Goal: Find contact information: Find contact information

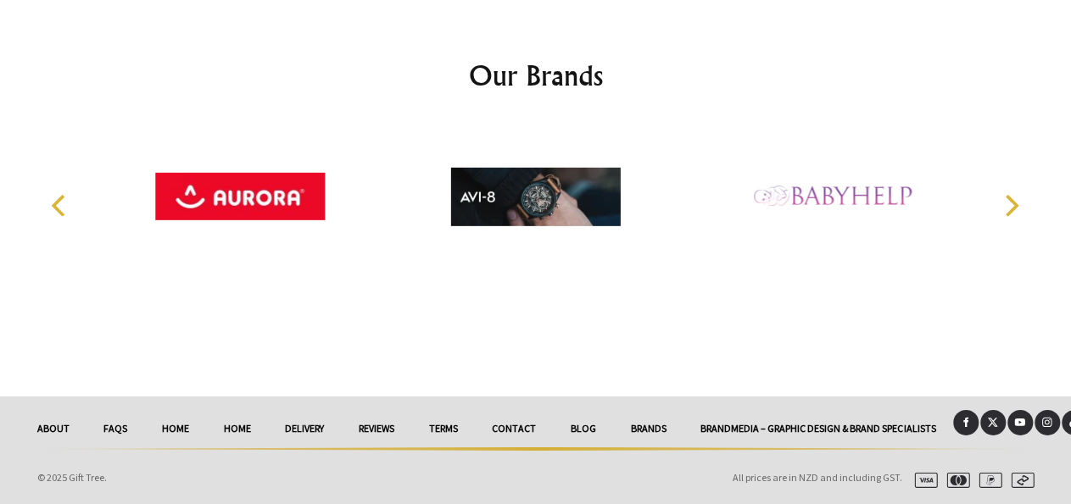
scroll to position [3834, 0]
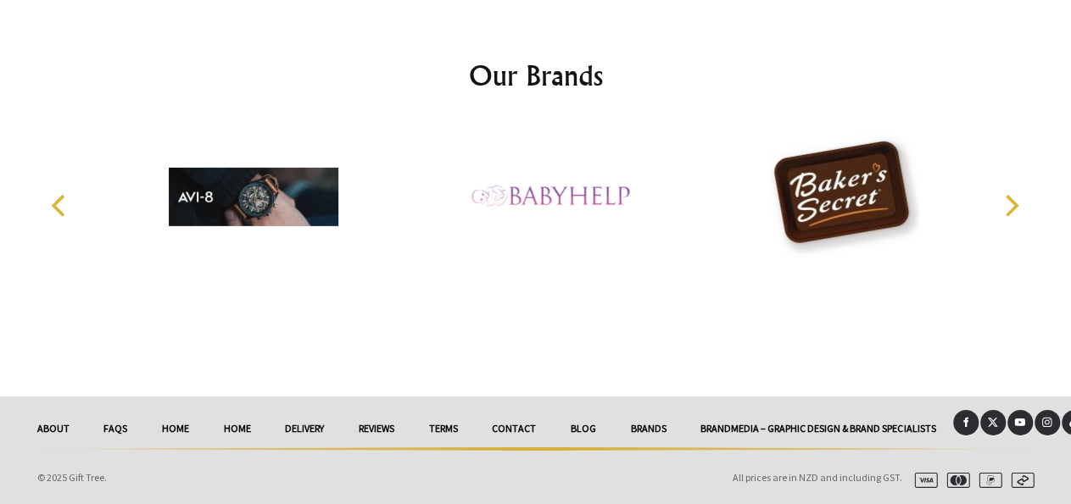
click at [554, 410] on link "Contact" at bounding box center [514, 428] width 79 height 37
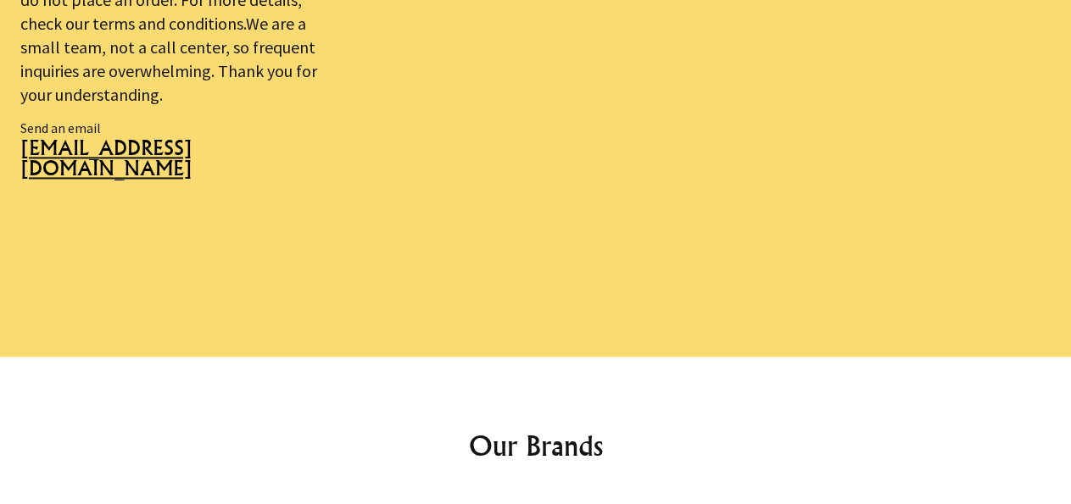
scroll to position [1234, 0]
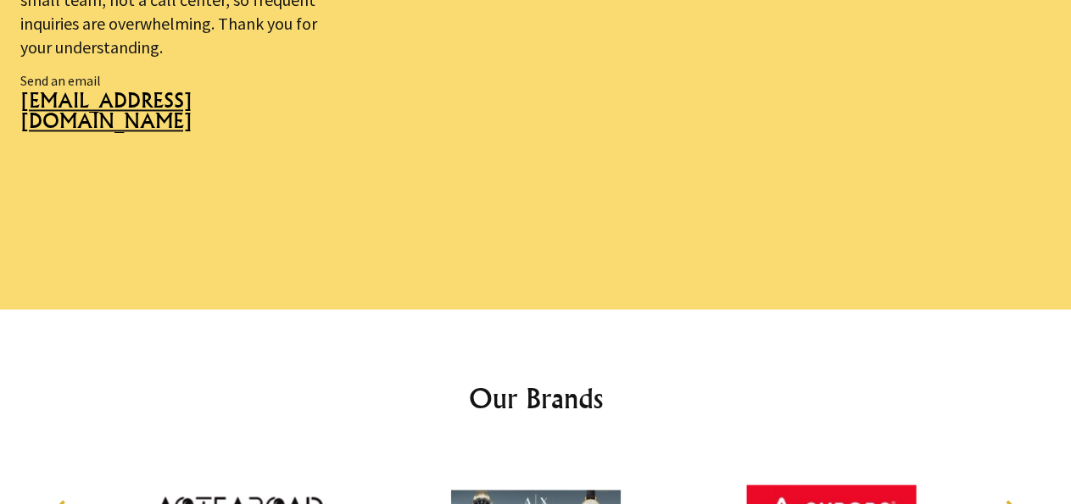
click at [176, 98] on span "sales@gifttree.co.nz" at bounding box center [178, 117] width 316 height 53
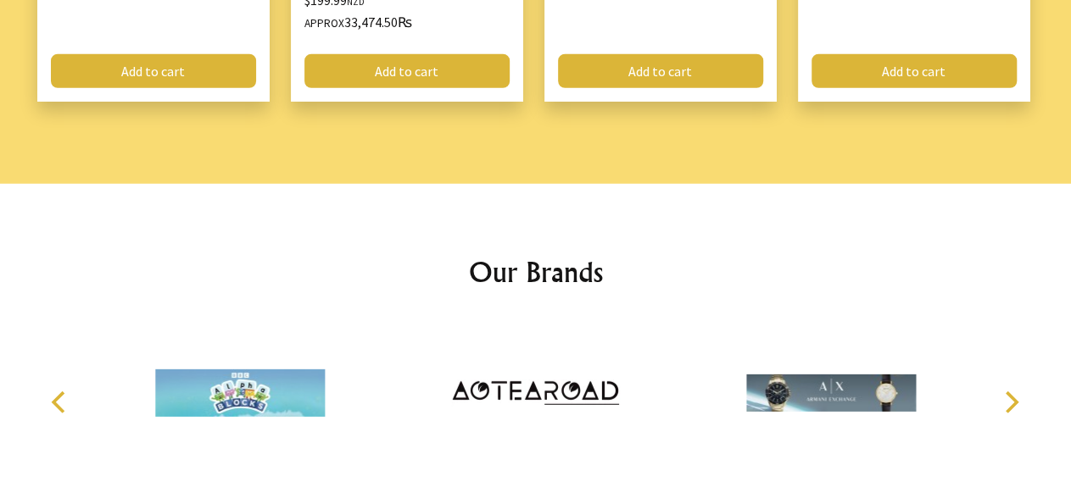
scroll to position [2611, 0]
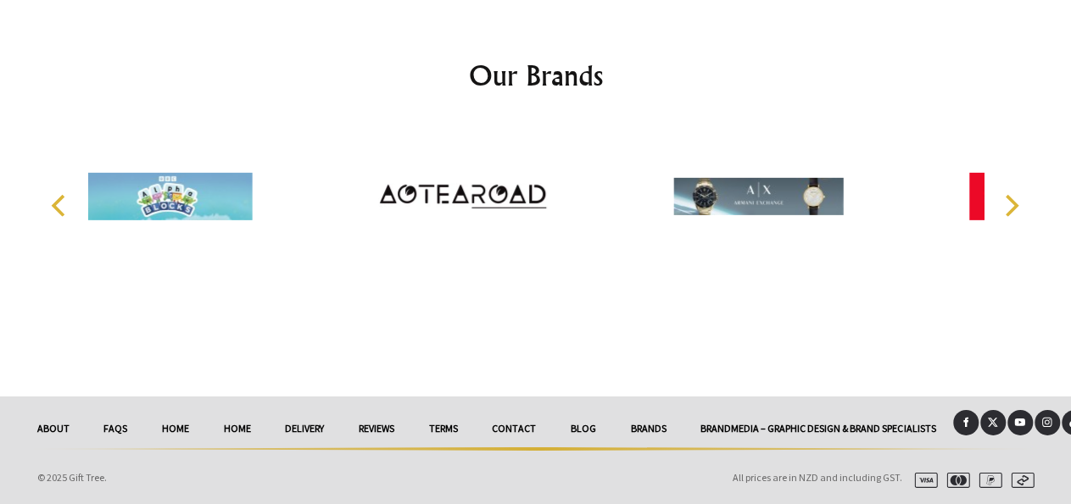
click at [554, 410] on link "Contact" at bounding box center [514, 428] width 79 height 37
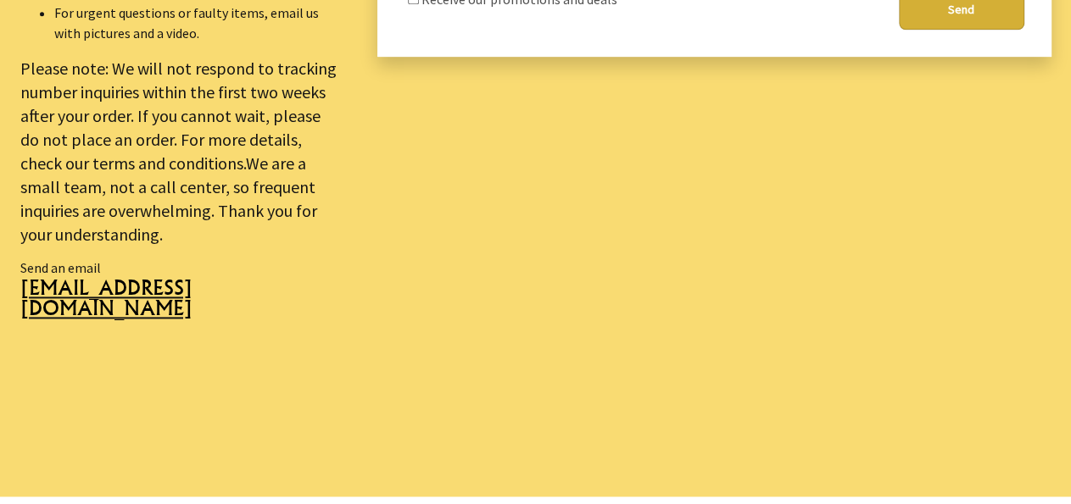
scroll to position [1058, 0]
